Goal: Task Accomplishment & Management: Manage account settings

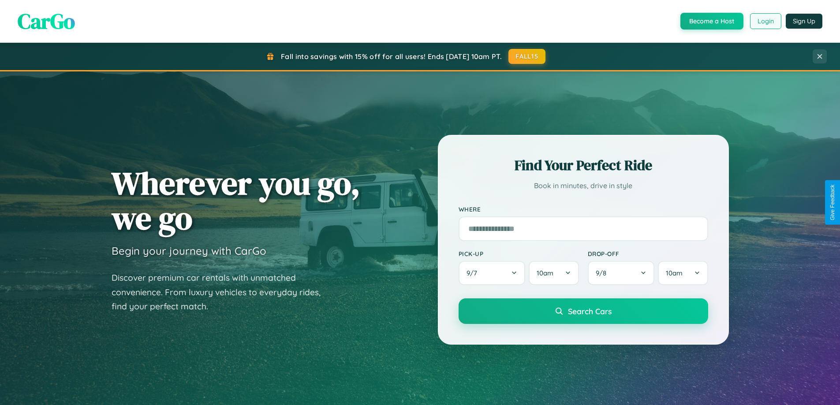
click at [765, 21] on button "Login" at bounding box center [765, 21] width 31 height 16
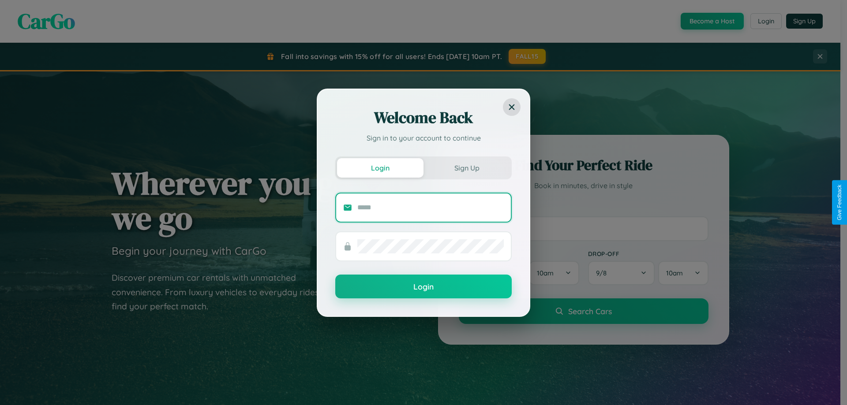
click at [430, 207] on input "text" at bounding box center [430, 208] width 146 height 14
type input "**********"
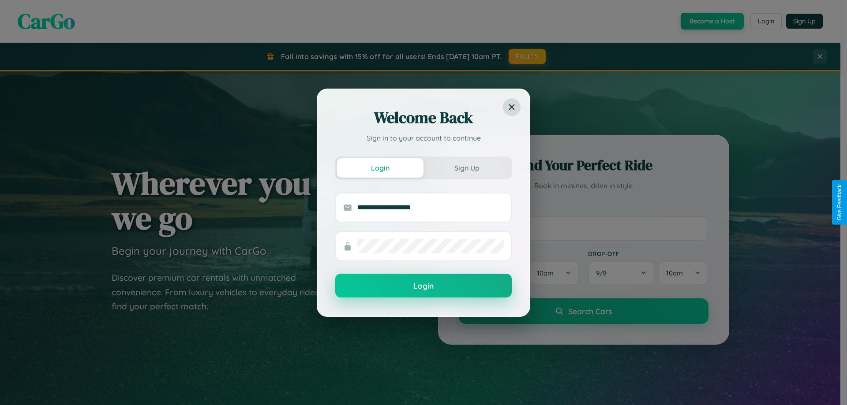
click at [423, 286] on button "Login" at bounding box center [423, 286] width 176 height 24
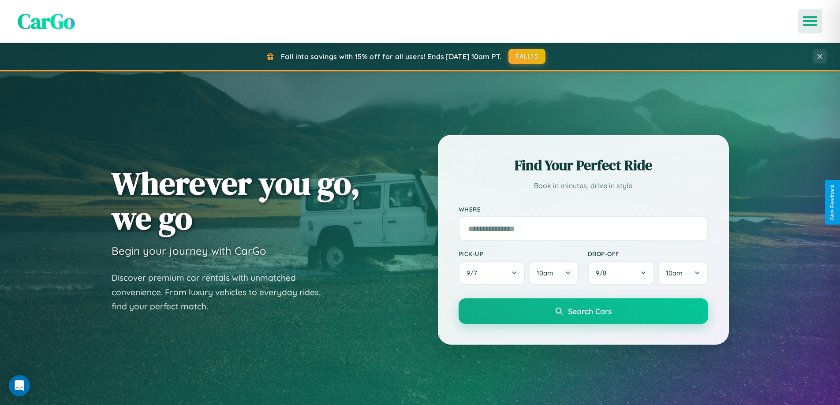
click at [810, 21] on icon "Open menu" at bounding box center [810, 21] width 13 height 8
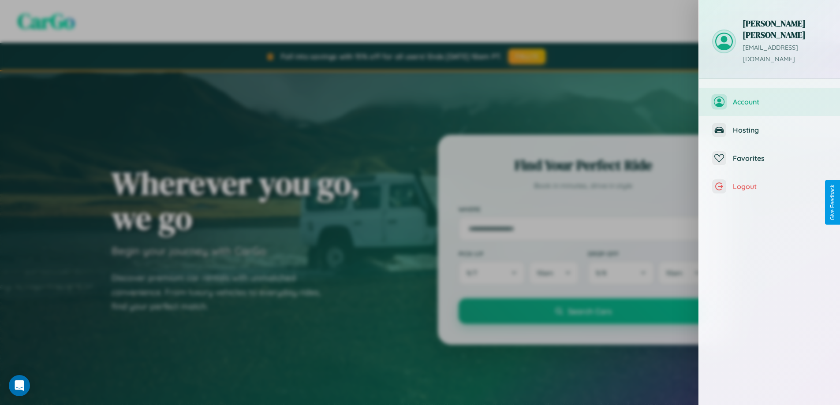
click at [769, 97] on span "Account" at bounding box center [780, 101] width 94 height 9
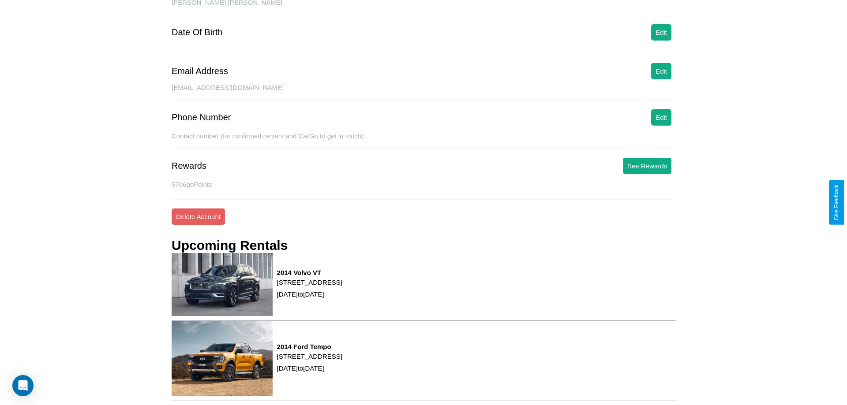
scroll to position [112, 0]
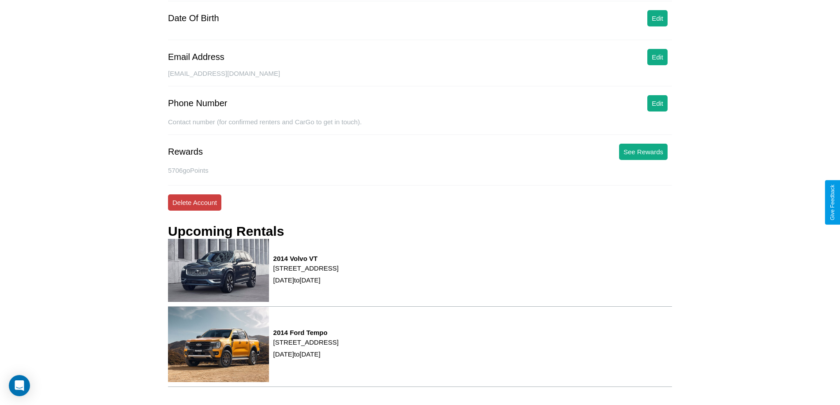
click at [194, 202] on button "Delete Account" at bounding box center [194, 202] width 53 height 16
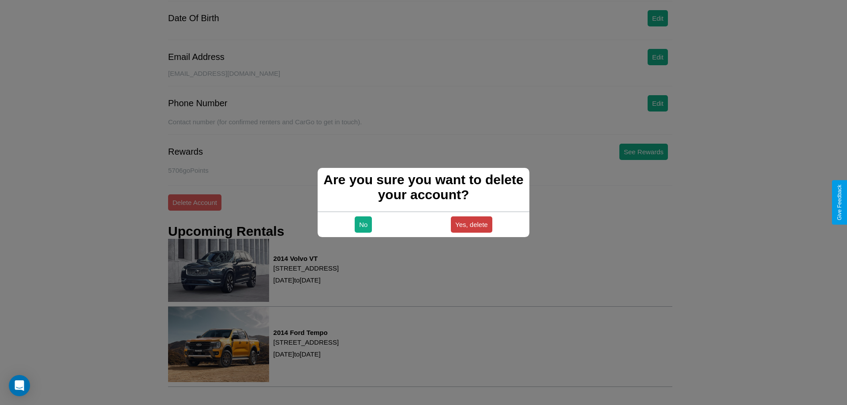
click at [471, 224] on button "Yes, delete" at bounding box center [471, 225] width 41 height 16
